Goal: Task Accomplishment & Management: Use online tool/utility

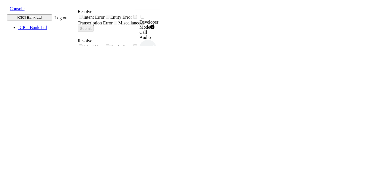
click at [157, 112] on icon at bounding box center [155, 114] width 4 height 5
drag, startPoint x: 340, startPoint y: 126, endPoint x: 360, endPoint y: 127, distance: 20.4
click at [161, 127] on div "Developer Mode Call Audio 0.5x 1x 1.5x 2x 4x UUID 004PHVNLISC4RCDM ... Phone Nu…" at bounding box center [148, 187] width 26 height 356
copy h6 "14:42:29"
click at [157, 112] on icon at bounding box center [155, 114] width 4 height 5
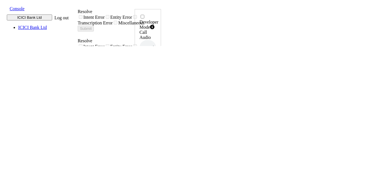
drag, startPoint x: 342, startPoint y: 126, endPoint x: 361, endPoint y: 126, distance: 19.3
click at [161, 126] on div "Developer Mode Call Audio 0.5x 1x 1.5x 2x 4x UUID 004PHVNLISC4RCDM ... Phone Nu…" at bounding box center [148, 190] width 26 height 363
copy h6 "14:45:34"
click at [157, 112] on icon at bounding box center [155, 114] width 4 height 5
drag, startPoint x: 342, startPoint y: 125, endPoint x: 361, endPoint y: 126, distance: 18.8
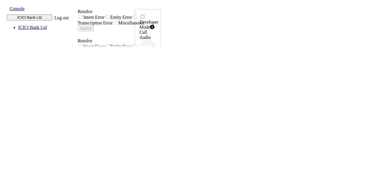
click at [161, 126] on div "Developer Mode Call Audio 0.5x 1x 1.5x 2x 4x UUID 004PHVNLISC4RCDM ... Phone Nu…" at bounding box center [148, 187] width 26 height 356
copy h6 "14:50:57"
